Goal: Find specific page/section: Find specific page/section

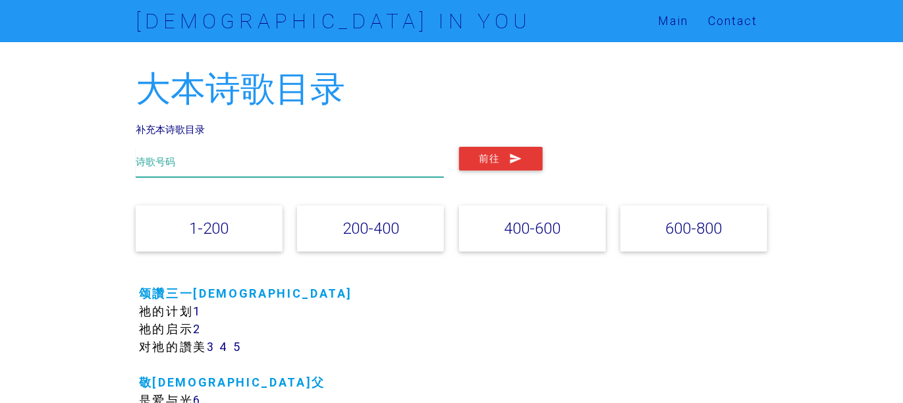
click at [246, 158] on input "text" at bounding box center [290, 162] width 309 height 30
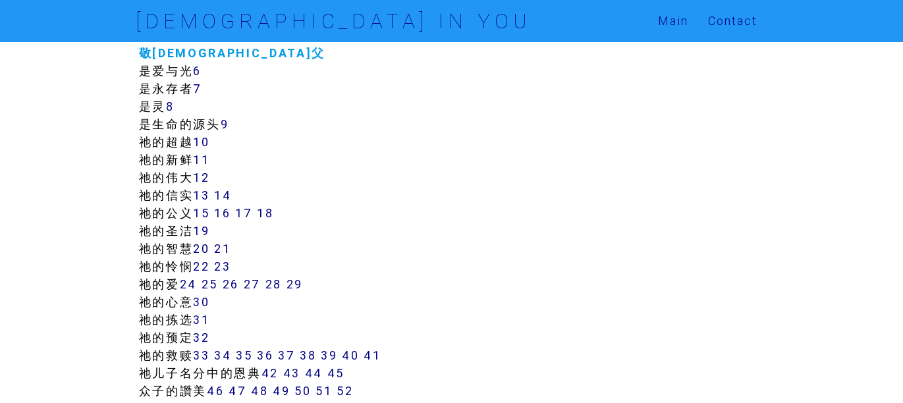
scroll to position [395, 0]
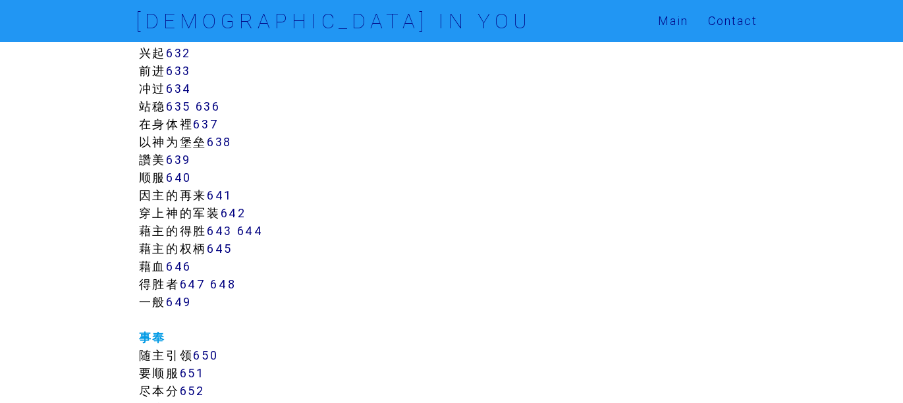
scroll to position [5601, 0]
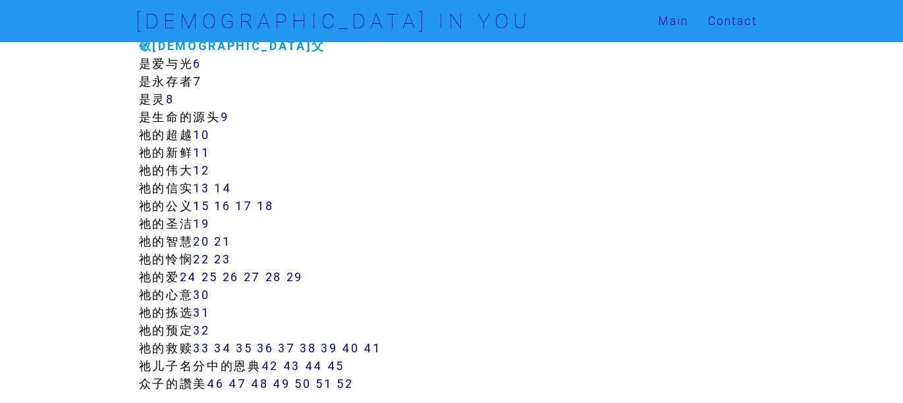
scroll to position [0, 0]
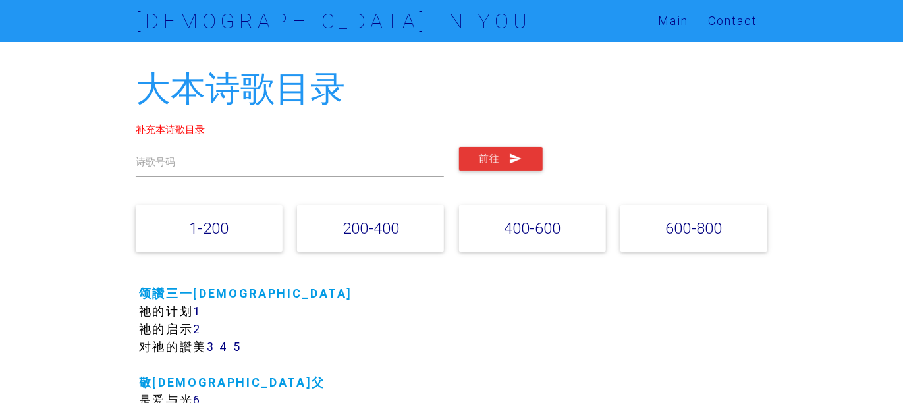
click at [171, 125] on link "补充本诗歌目录" at bounding box center [170, 129] width 69 height 13
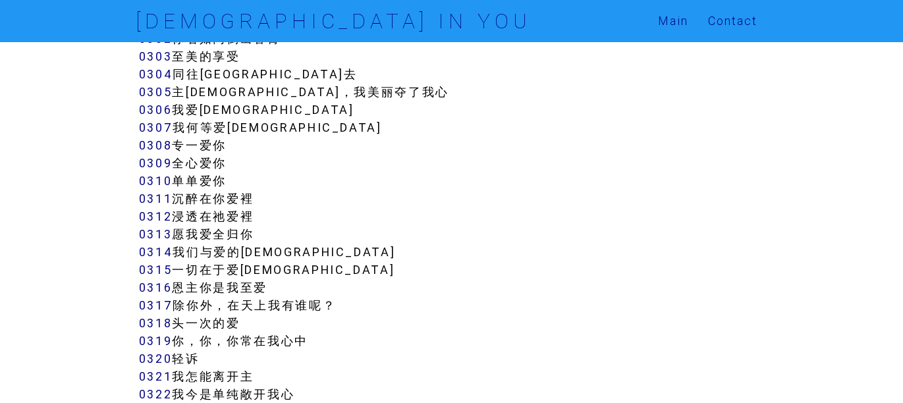
scroll to position [2438, 0]
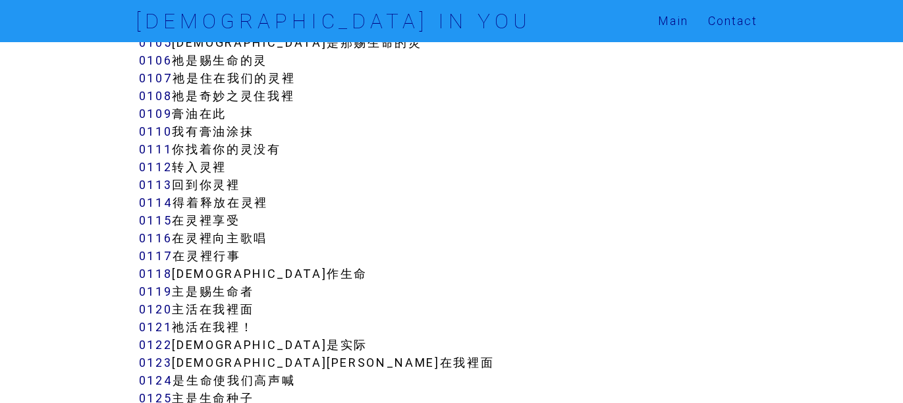
scroll to position [923, 0]
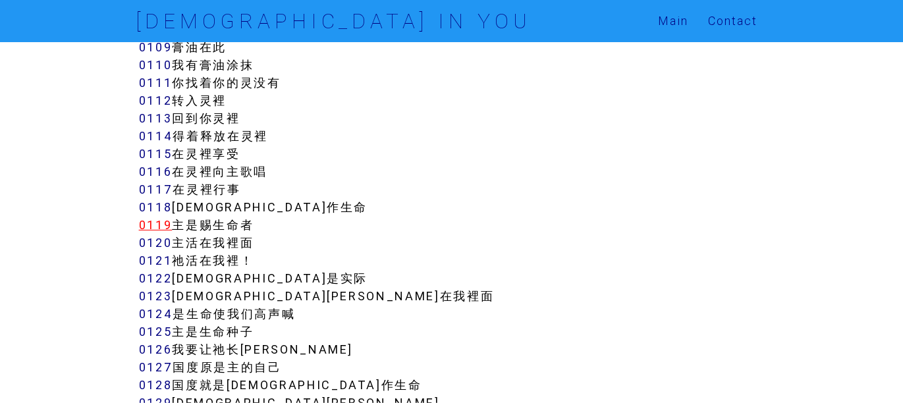
click at [157, 228] on link "0119" at bounding box center [156, 224] width 34 height 15
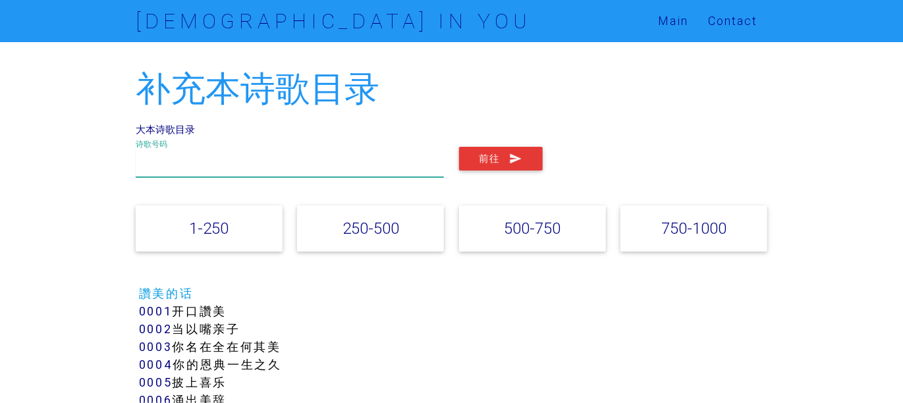
click at [178, 159] on input "text" at bounding box center [290, 162] width 309 height 30
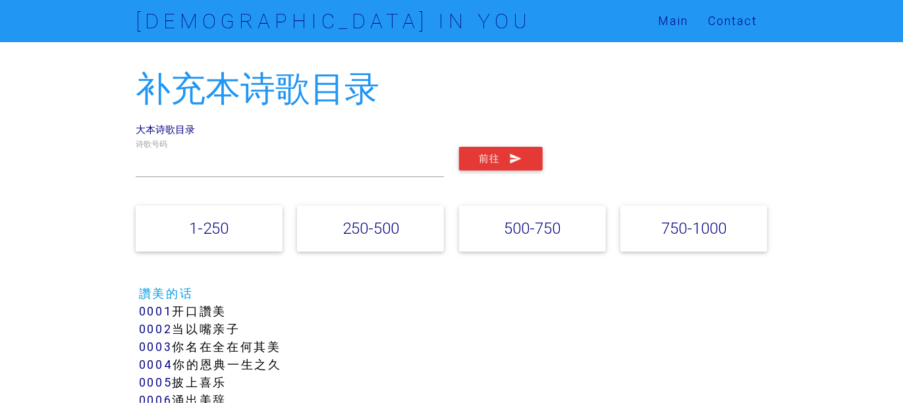
click at [179, 125] on link "大本诗歌目录" at bounding box center [165, 129] width 59 height 13
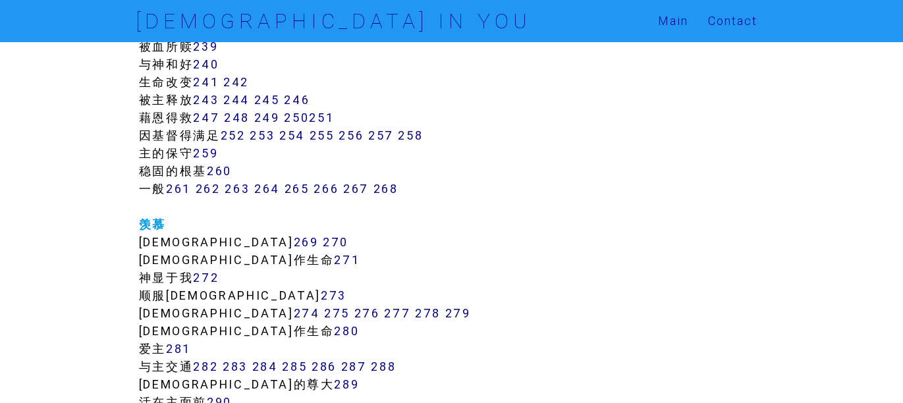
scroll to position [1648, 0]
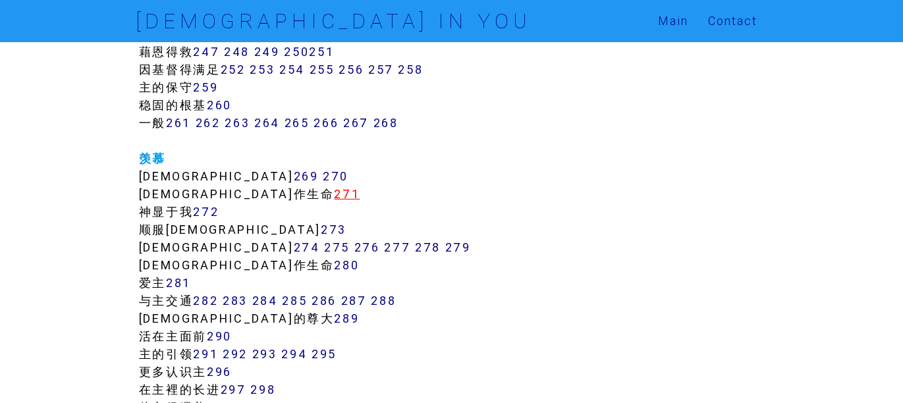
click at [335, 196] on link "271" at bounding box center [348, 193] width 26 height 15
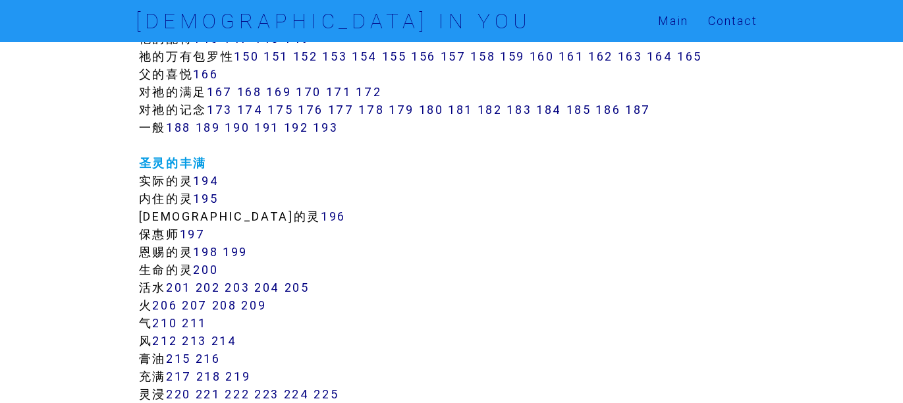
scroll to position [1008, 0]
